Goal: Task Accomplishment & Management: Manage account settings

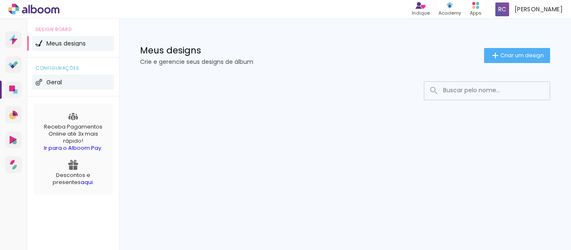
click at [62, 81] on span "Geral" at bounding box center [53, 82] width 15 height 6
